Goal: Book appointment/travel/reservation

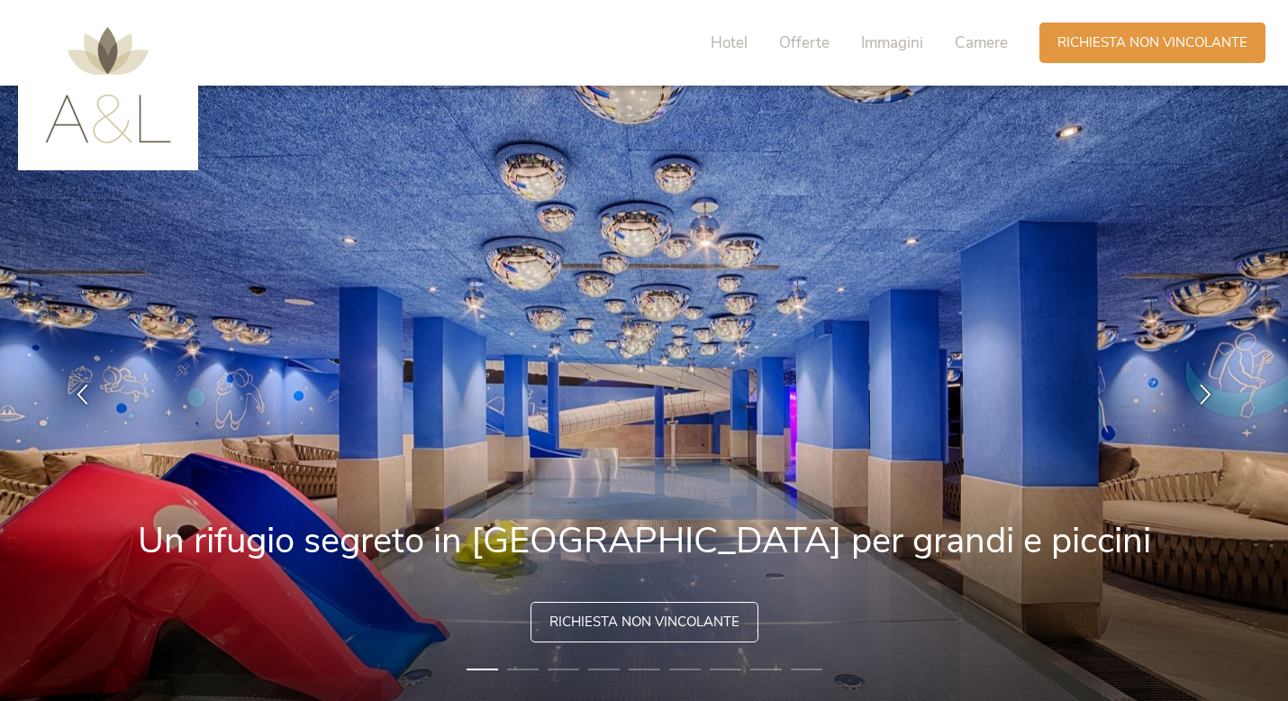
click at [804, 445] on img at bounding box center [644, 393] width 1288 height 615
click at [649, 638] on div "Richiesta non vincolante" at bounding box center [645, 620] width 228 height 41
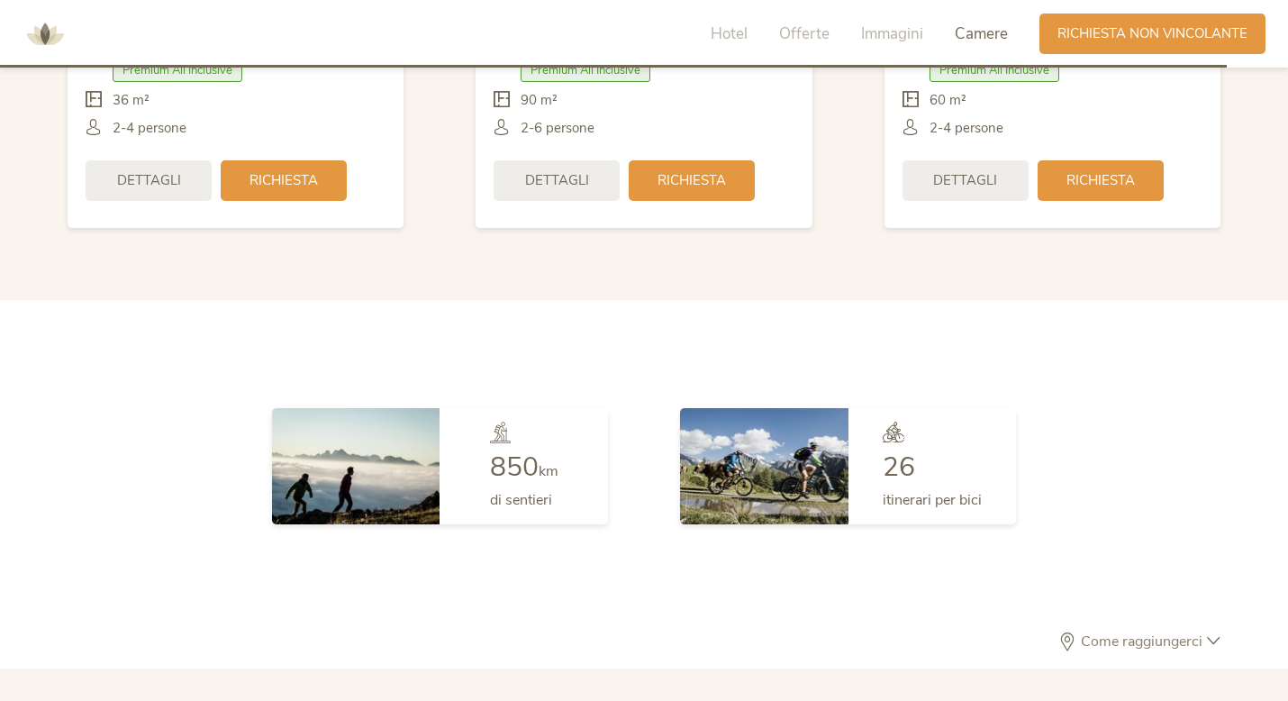
scroll to position [5227, 0]
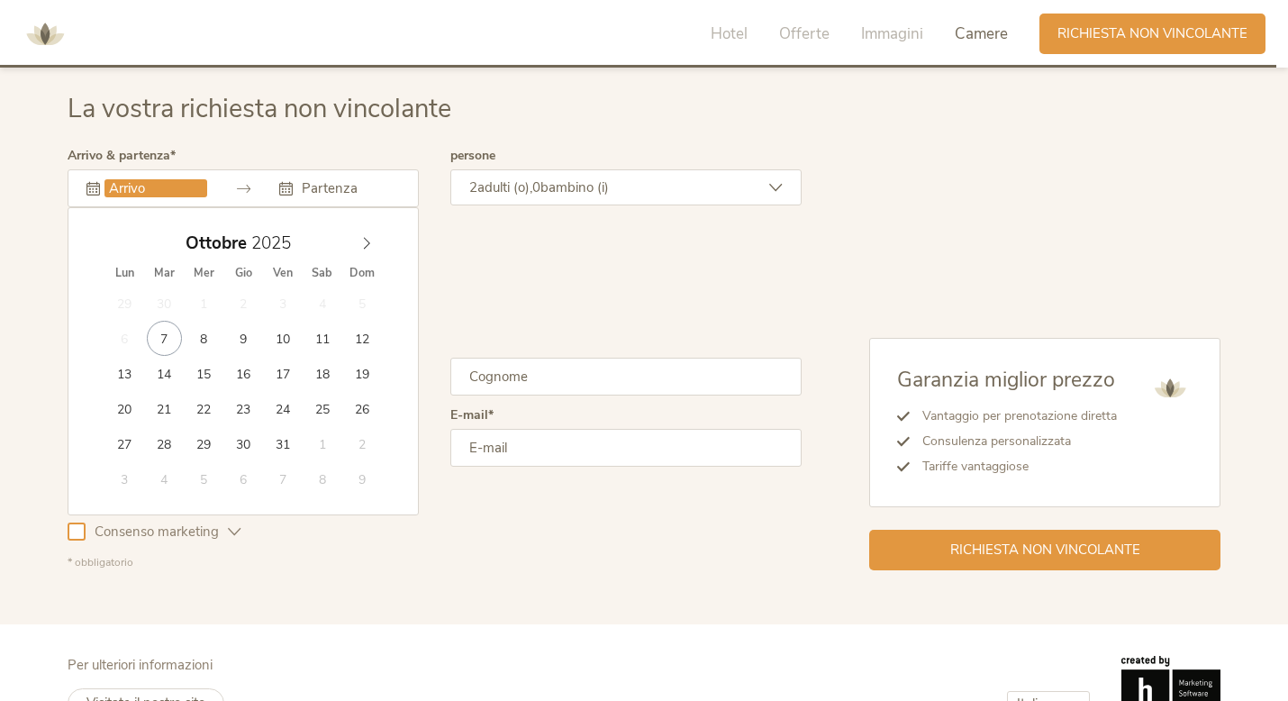
click at [201, 179] on input "text" at bounding box center [155, 188] width 103 height 18
click at [359, 244] on span at bounding box center [366, 238] width 31 height 25
type input "[DATE]"
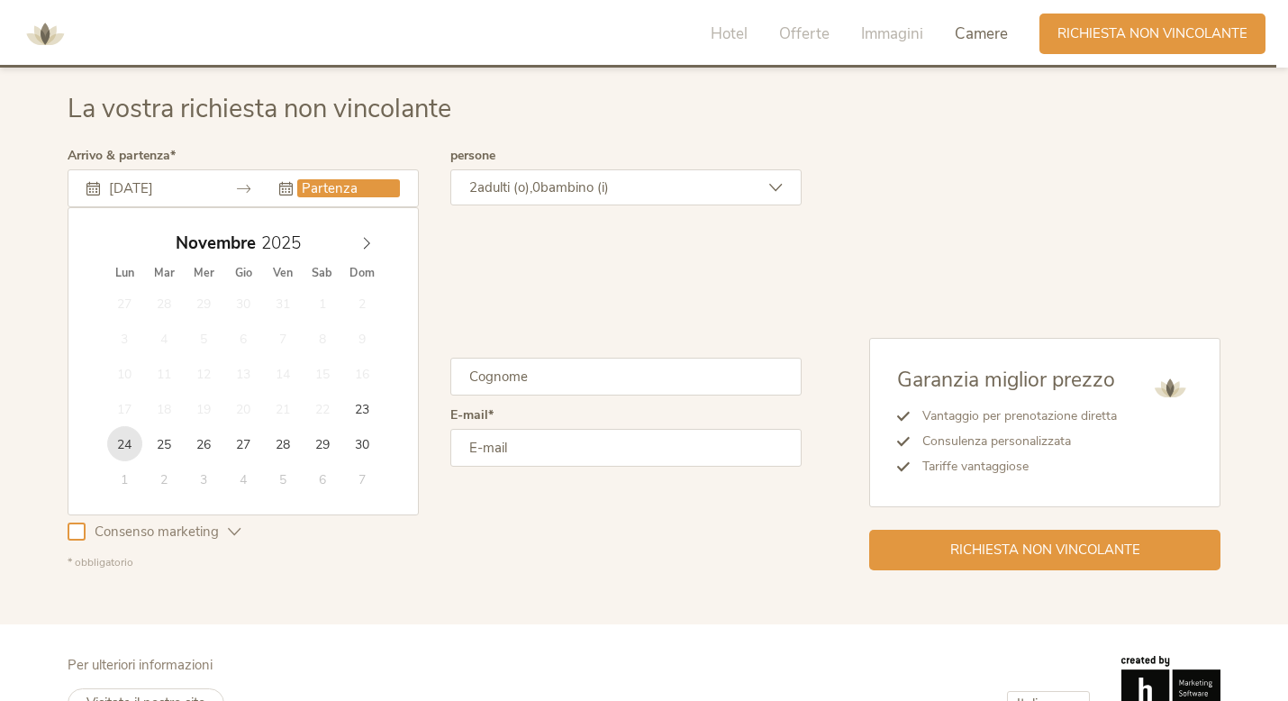
type input "[DATE]"
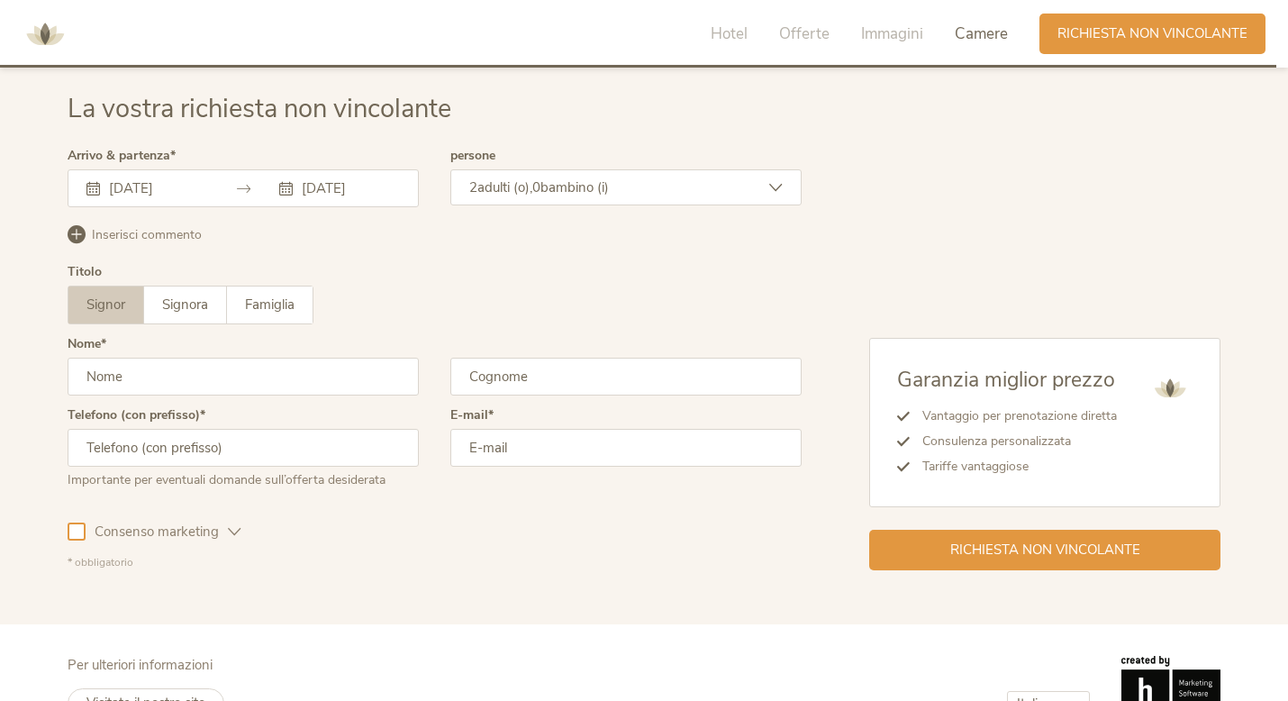
click at [674, 187] on div "2 adulti (o), 0 bambino (i)" at bounding box center [625, 187] width 351 height 36
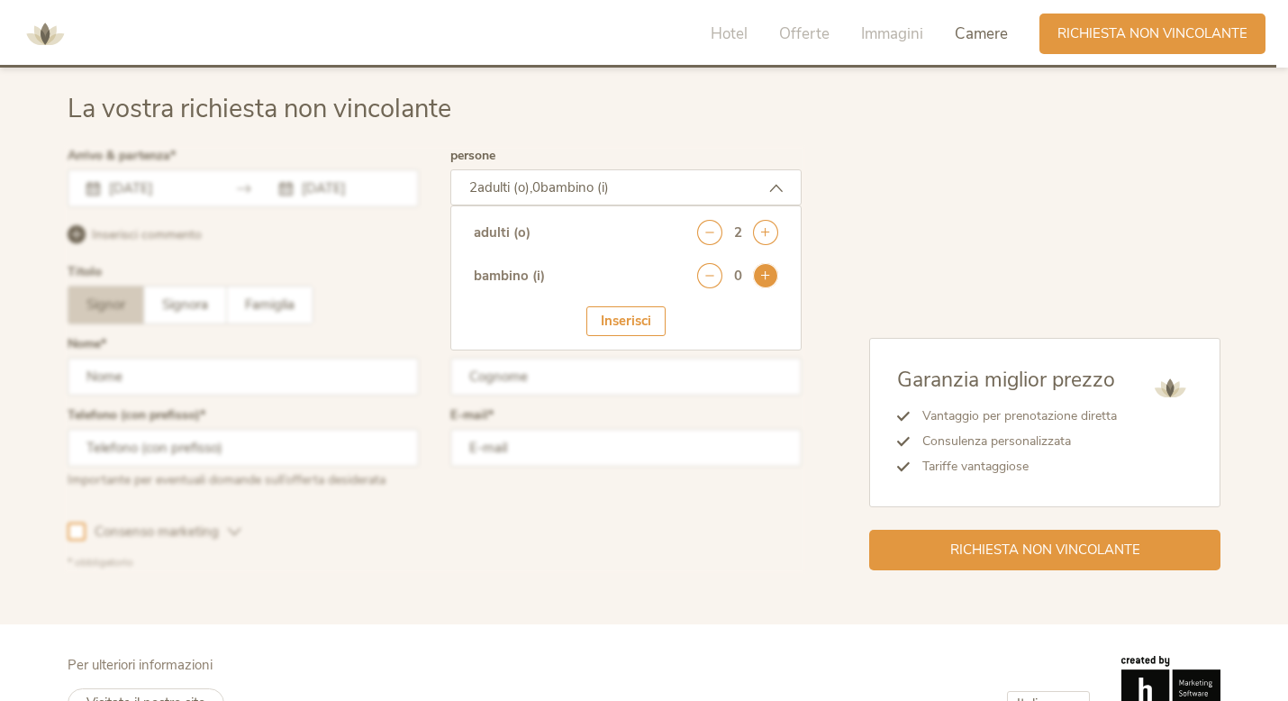
click at [759, 275] on icon at bounding box center [765, 275] width 25 height 25
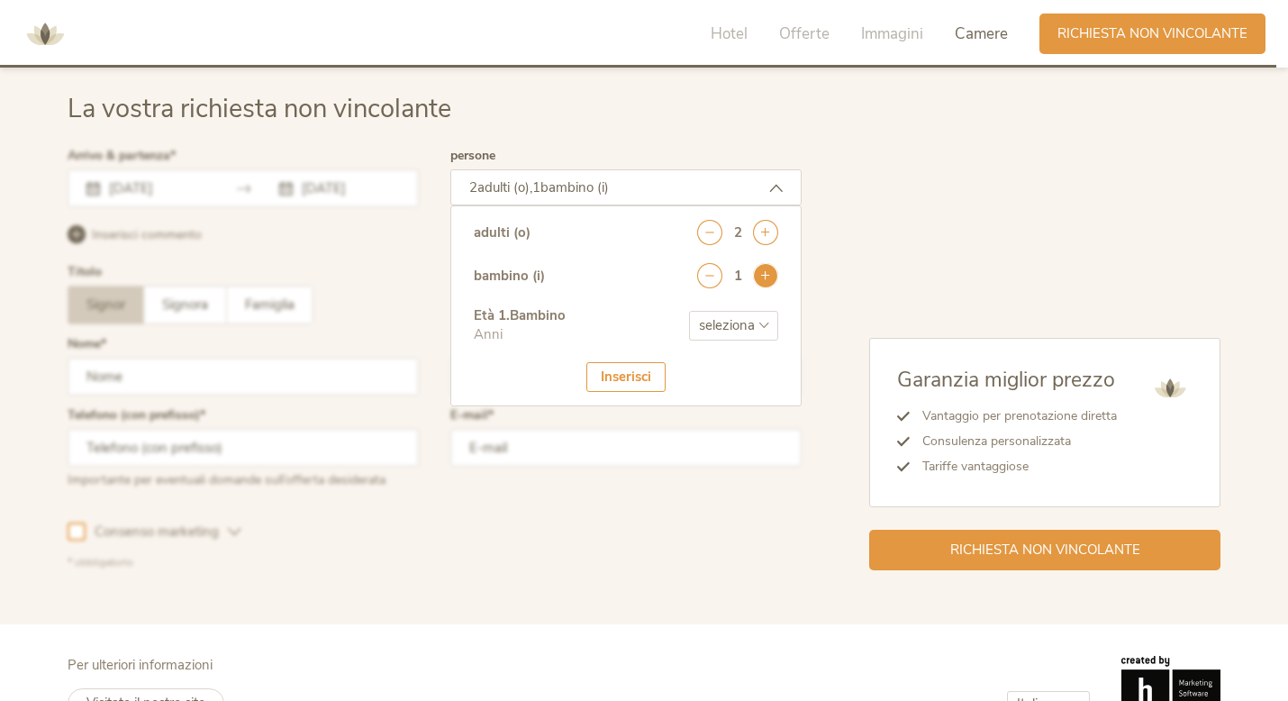
click at [759, 275] on icon at bounding box center [765, 275] width 25 height 25
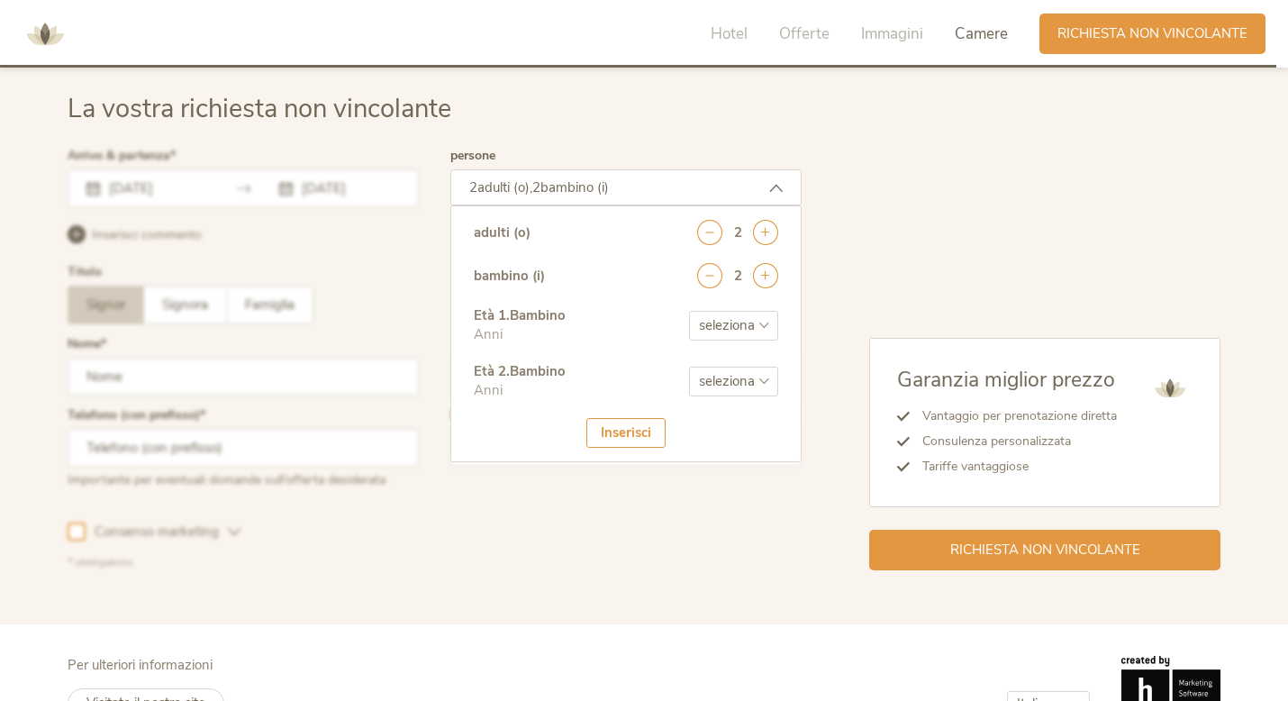
click at [750, 315] on select "seleziona 0 1 2 3 4 5 6 7 8 9 10 11 12 13 14 15 16 17" at bounding box center [733, 326] width 89 height 30
select select "4"
click at [689, 311] on select "seleziona 0 1 2 3 4 5 6 7 8 9 10 11 12 13 14 15 16 17" at bounding box center [733, 326] width 89 height 30
click at [755, 379] on select "seleziona 0 1 2 3 4 5 6 7 8 9 10 11 12 13 14 15 16 17" at bounding box center [733, 382] width 89 height 30
select select "4"
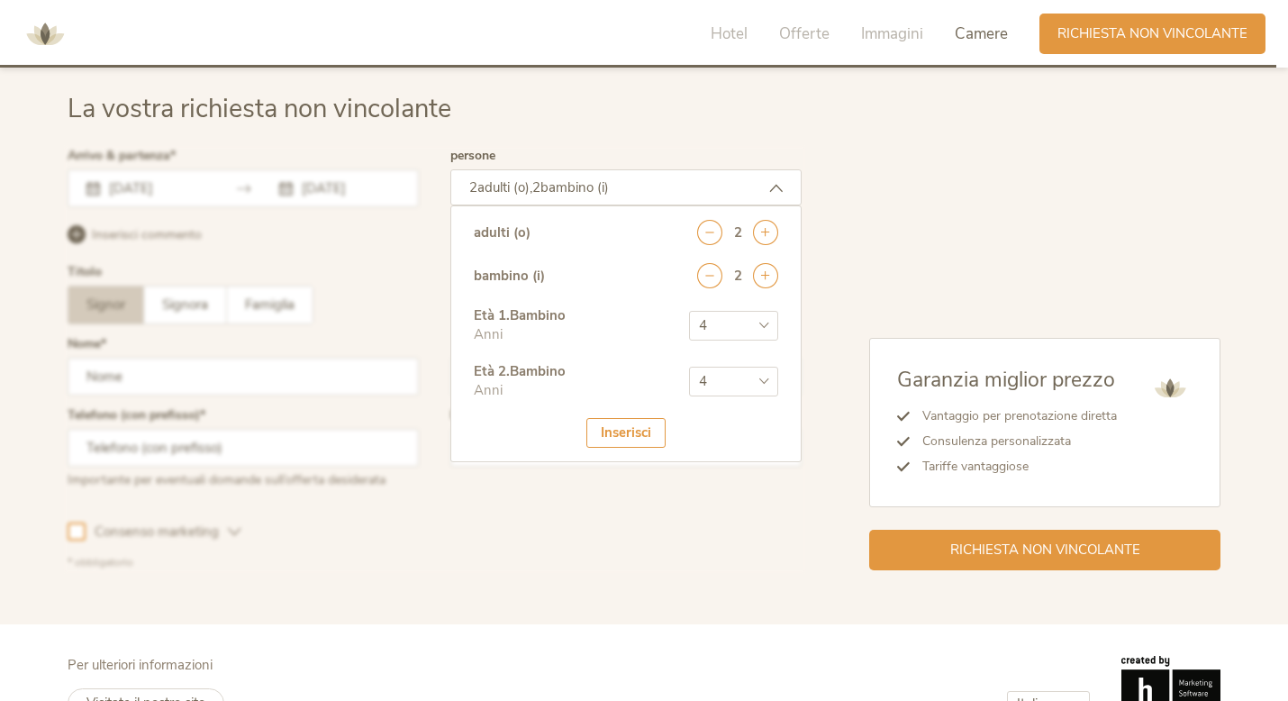
click at [689, 367] on select "seleziona 0 1 2 3 4 5 6 7 8 9 10 11 12 13 14 15 16 17" at bounding box center [733, 382] width 89 height 30
click at [642, 436] on div "Inserisci" at bounding box center [625, 433] width 79 height 30
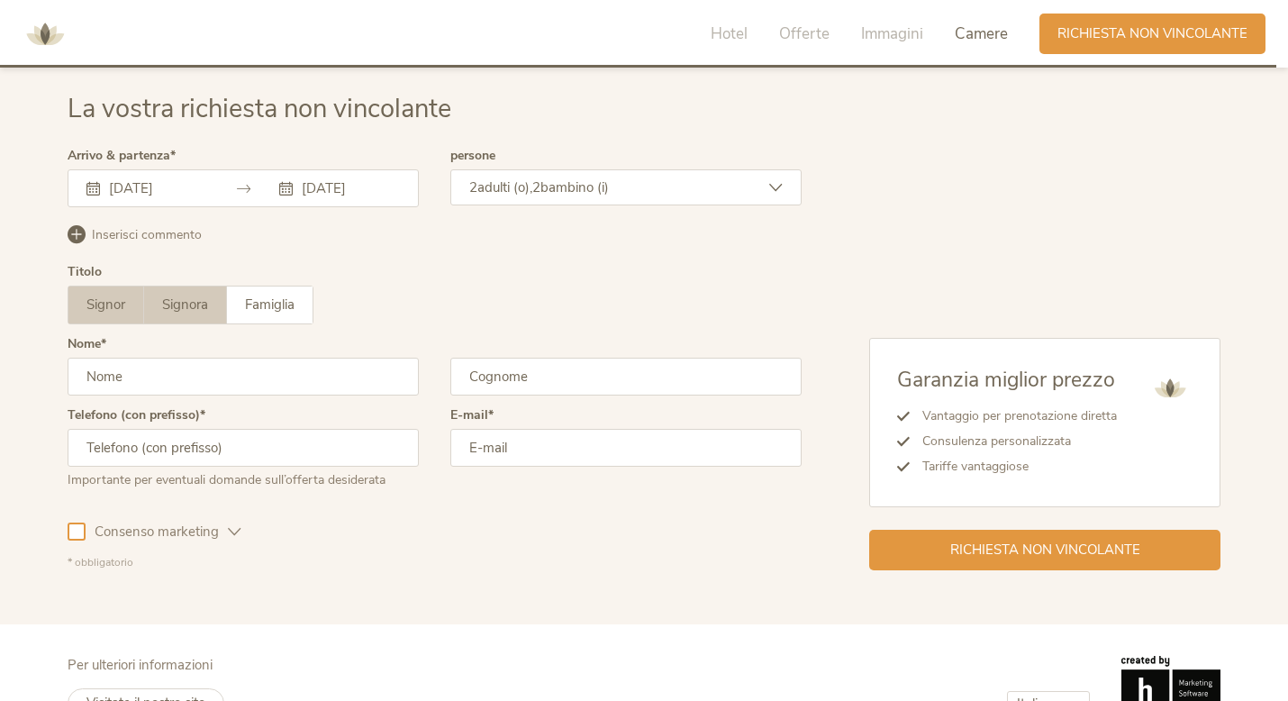
click at [176, 307] on span "Signora" at bounding box center [185, 304] width 46 height 18
click at [159, 384] on input "text" at bounding box center [243, 377] width 351 height 38
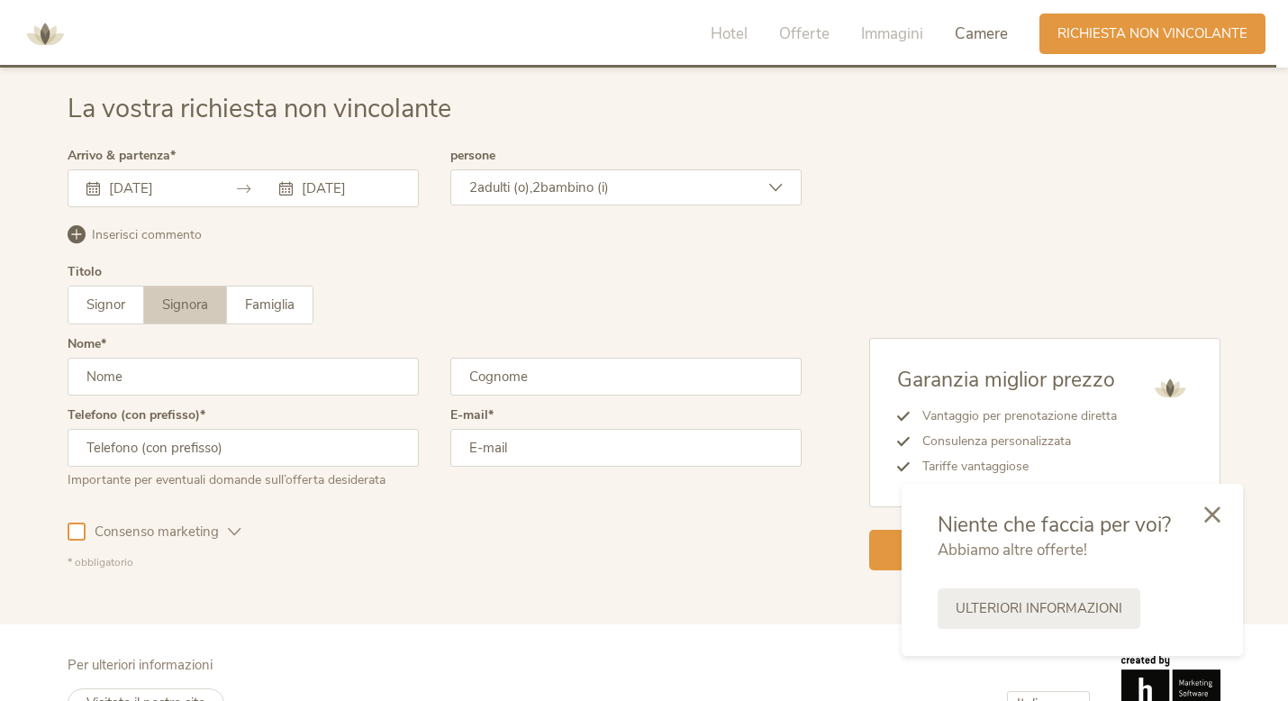
type input "[PERSON_NAME]"
type input "Paladino"
type input "3480089446"
type input "[EMAIL_ADDRESS][DOMAIN_NAME]"
click at [73, 535] on div at bounding box center [77, 531] width 18 height 18
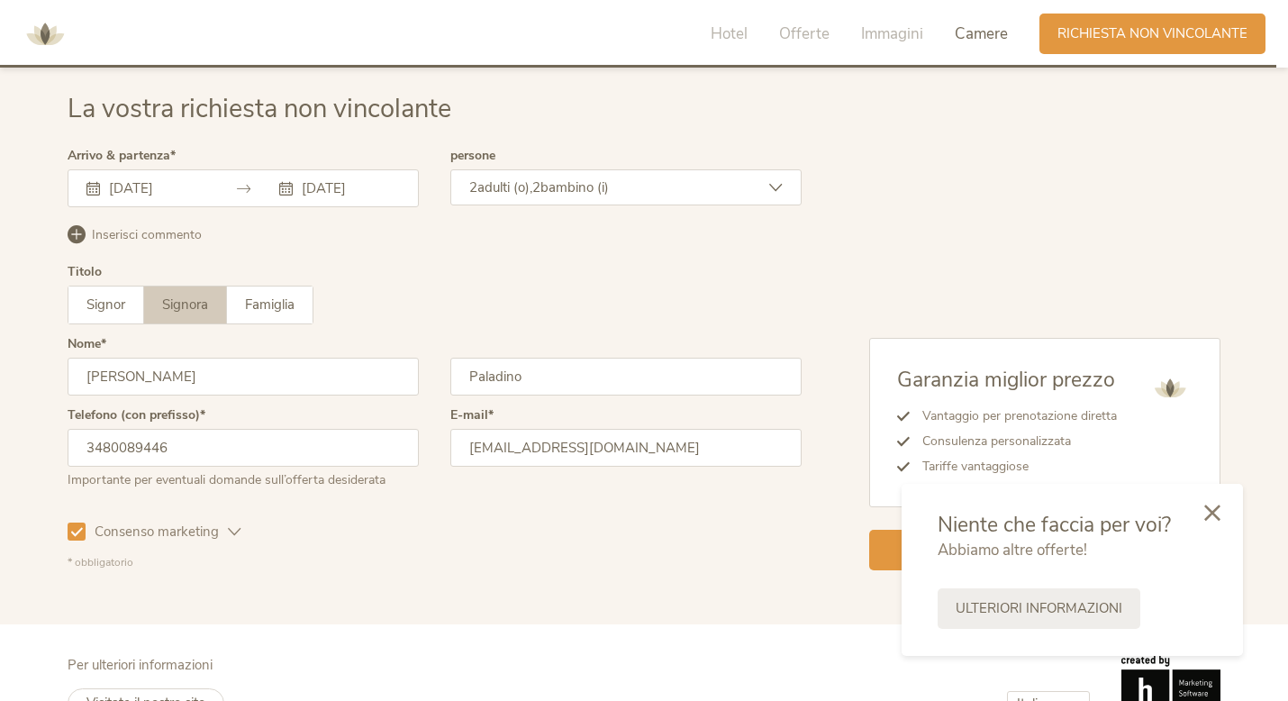
click at [1215, 510] on icon at bounding box center [1212, 512] width 16 height 16
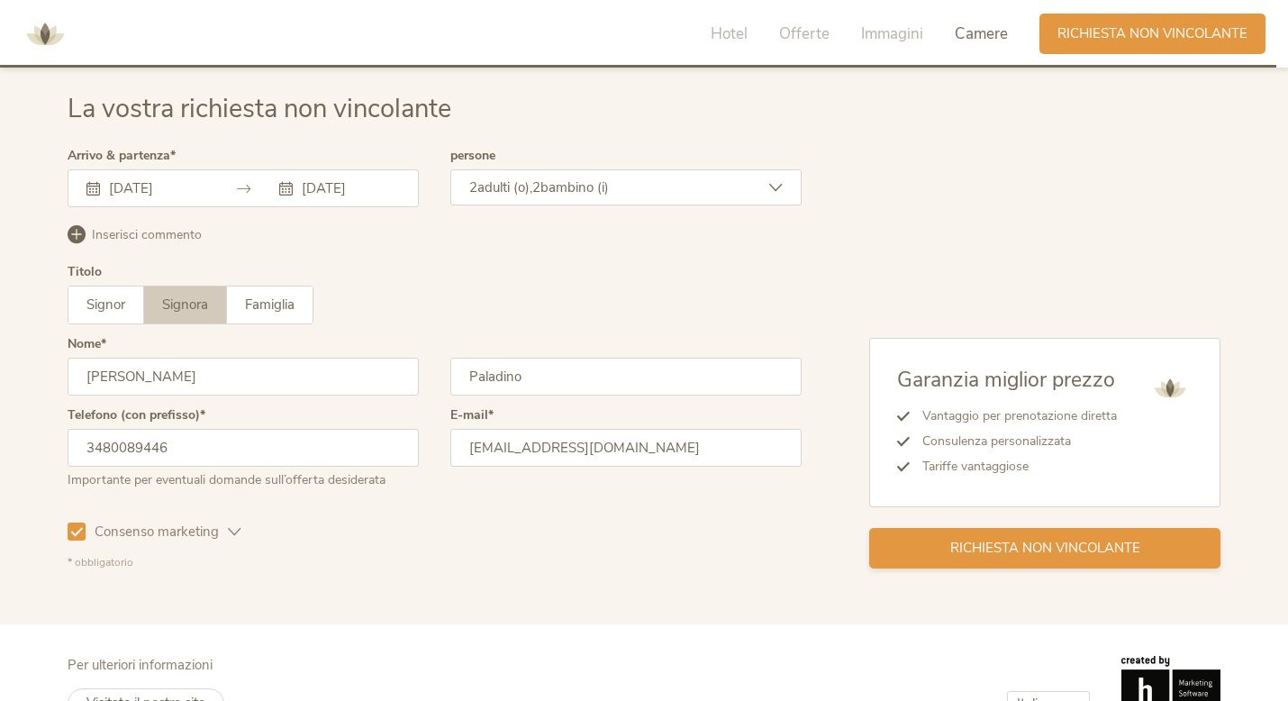
click at [1077, 552] on span "Richiesta non vincolante" at bounding box center [1045, 548] width 190 height 19
